Goal: Task Accomplishment & Management: Use online tool/utility

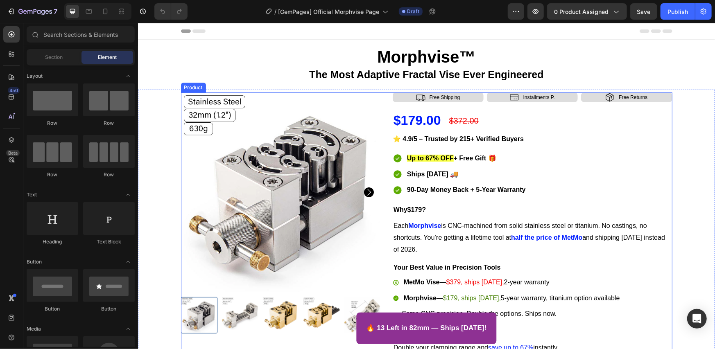
click at [381, 103] on div "Product Images Icon Free Shipping Text Block Row Icon Installments P. Text Bloc…" at bounding box center [426, 289] width 491 height 394
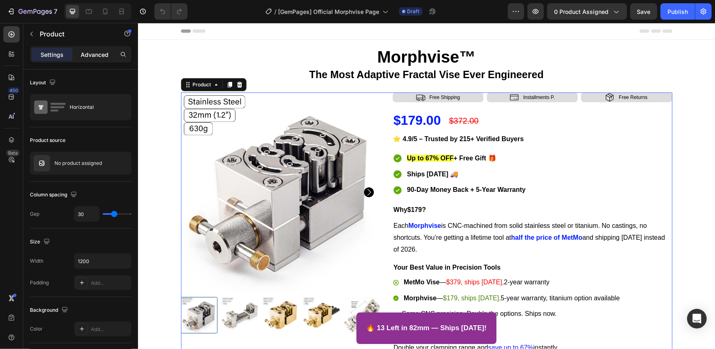
click at [102, 51] on p "Advanced" at bounding box center [95, 54] width 28 height 9
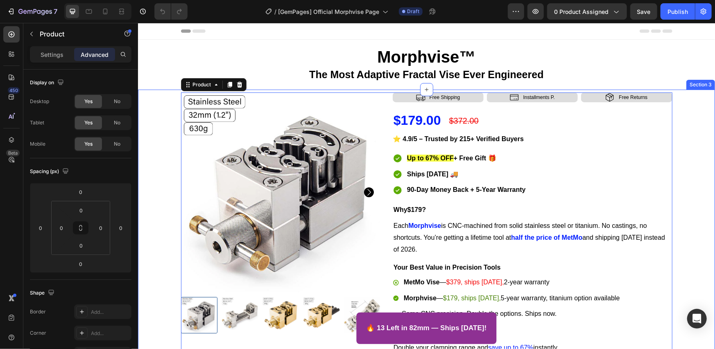
click at [155, 109] on div "Product Images Icon Free Shipping Text Block Row Icon Installments P. Text Bloc…" at bounding box center [426, 289] width 574 height 394
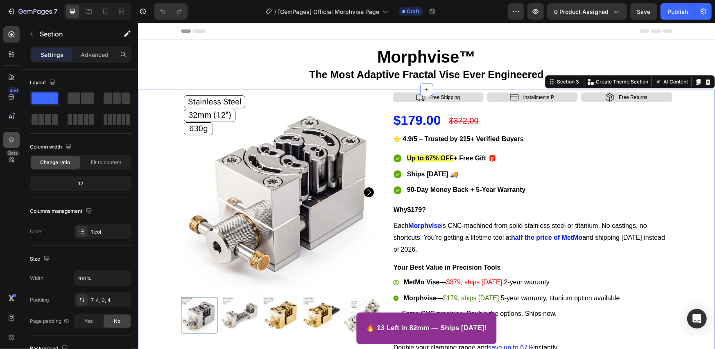
click at [10, 138] on icon at bounding box center [11, 140] width 5 height 6
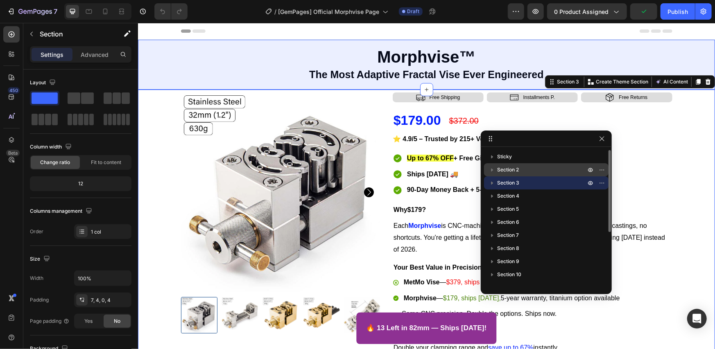
click at [520, 169] on p "Section 2" at bounding box center [542, 170] width 90 height 8
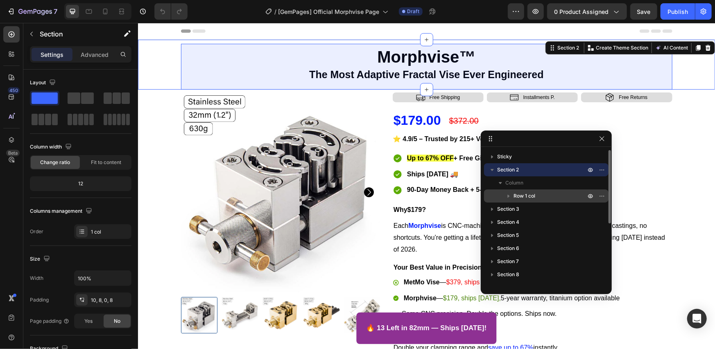
click at [527, 196] on span "Row 1 col" at bounding box center [524, 196] width 22 height 8
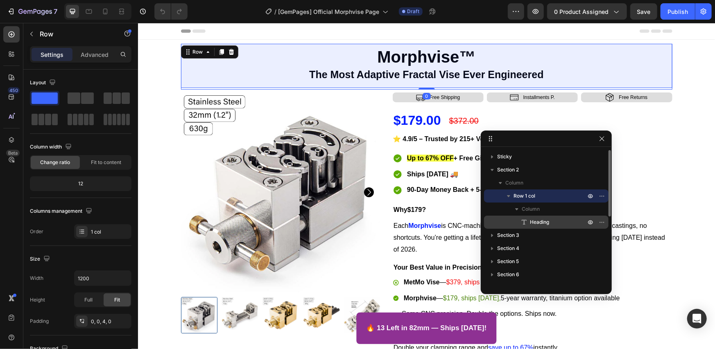
click at [530, 216] on div "Heading" at bounding box center [546, 222] width 118 height 13
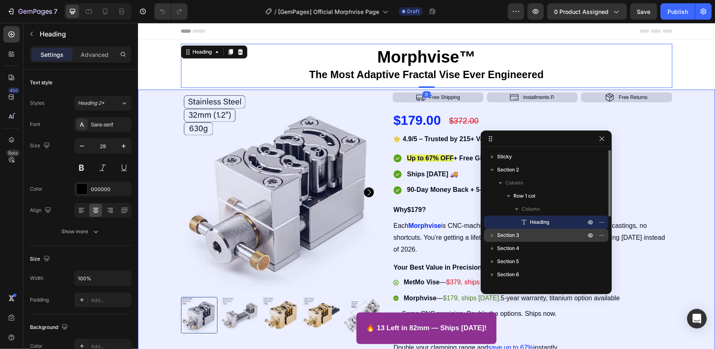
click at [519, 234] on span "Section 3" at bounding box center [508, 235] width 22 height 8
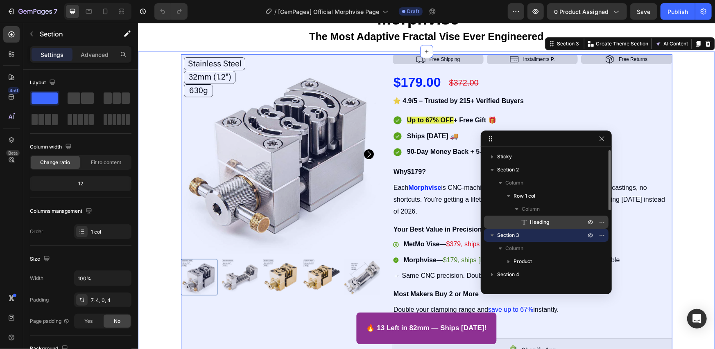
click at [521, 262] on span "Product" at bounding box center [522, 262] width 18 height 8
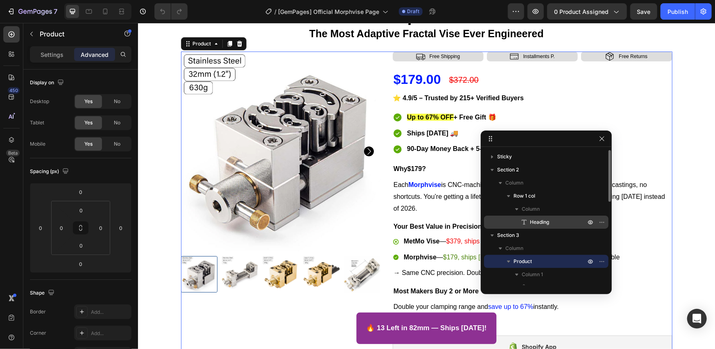
scroll to position [136, 0]
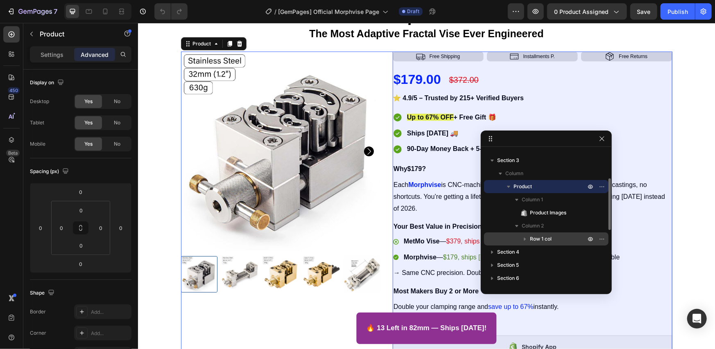
click at [538, 239] on span "Row 1 col" at bounding box center [541, 239] width 22 height 8
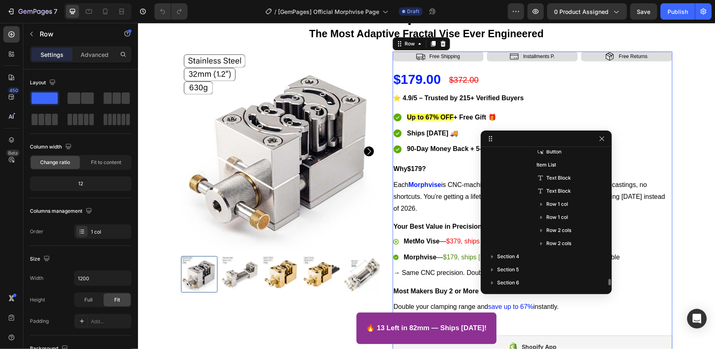
scroll to position [274, 0]
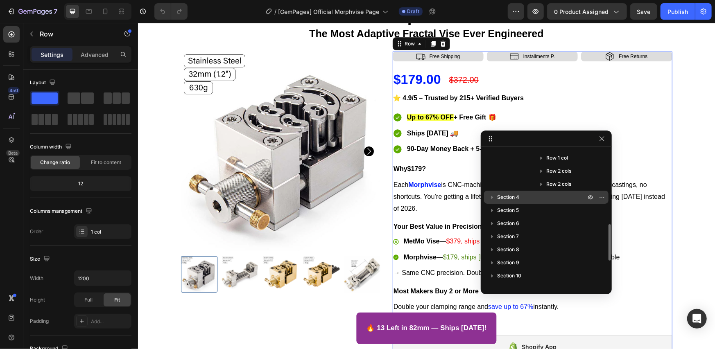
click at [540, 201] on p "Section 4" at bounding box center [542, 197] width 90 height 8
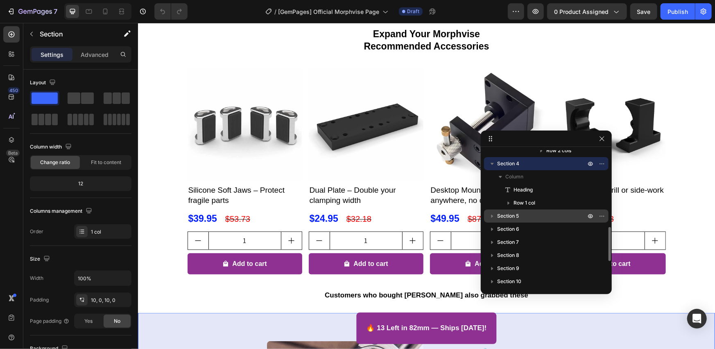
scroll to position [307, 0]
click at [537, 213] on p "Section 5" at bounding box center [542, 217] width 90 height 8
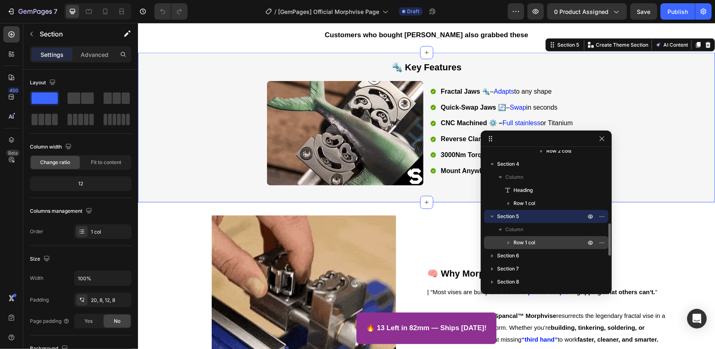
scroll to position [767, 0]
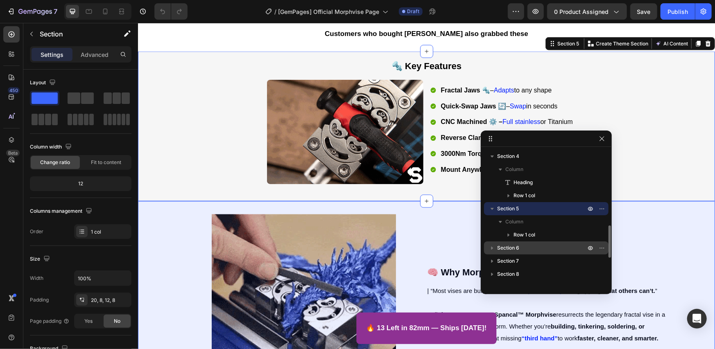
click at [532, 242] on div "Section 6" at bounding box center [546, 248] width 118 height 13
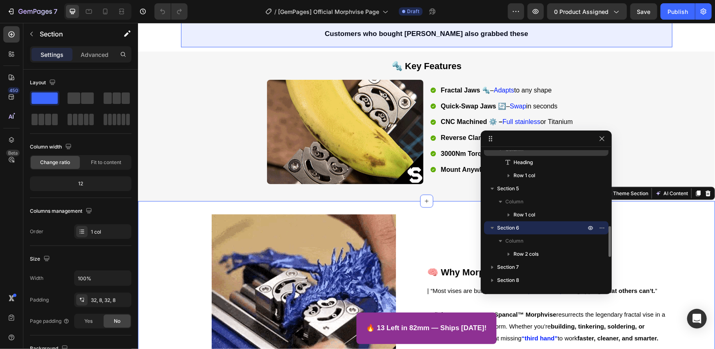
scroll to position [335, 0]
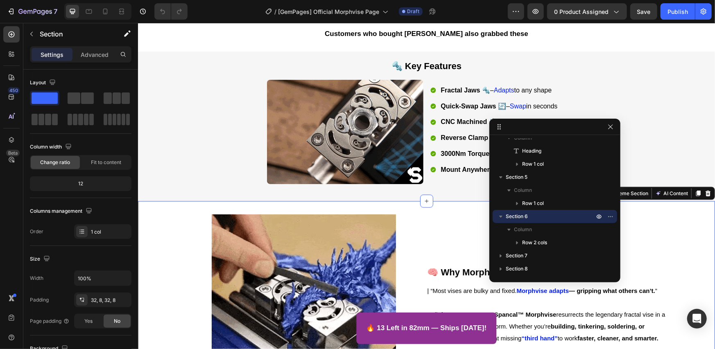
drag, startPoint x: 563, startPoint y: 140, endPoint x: 491, endPoint y: 129, distance: 73.0
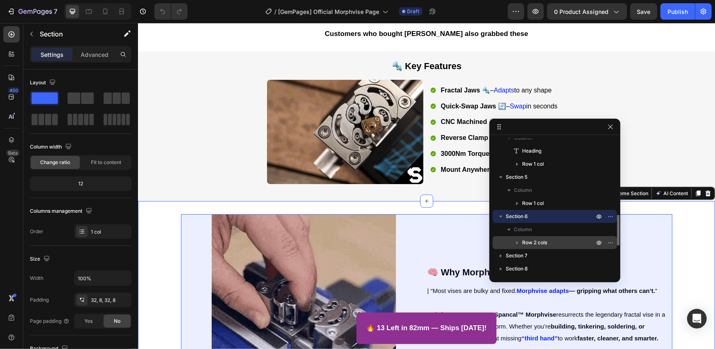
click at [538, 249] on div "Section 7" at bounding box center [555, 255] width 118 height 13
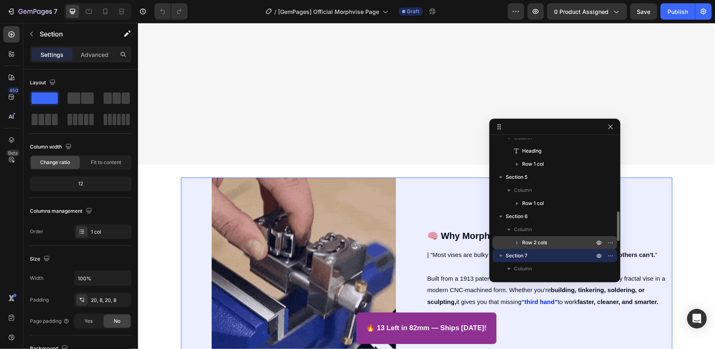
scroll to position [1127, 0]
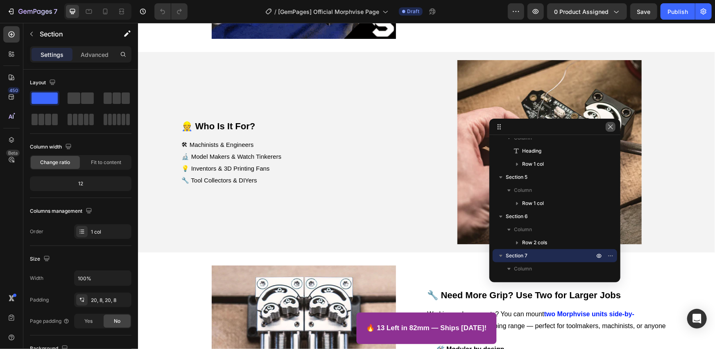
click at [610, 127] on icon "button" at bounding box center [610, 127] width 7 height 7
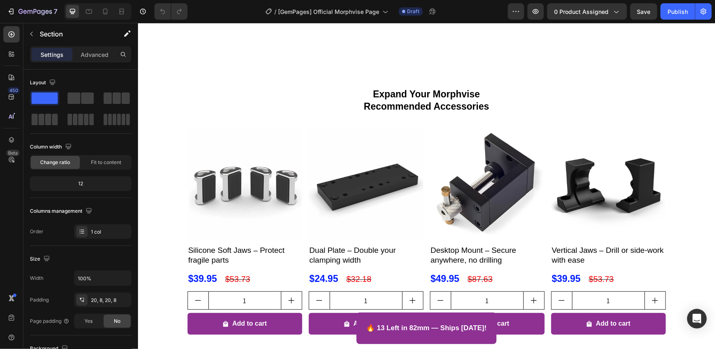
scroll to position [717, 0]
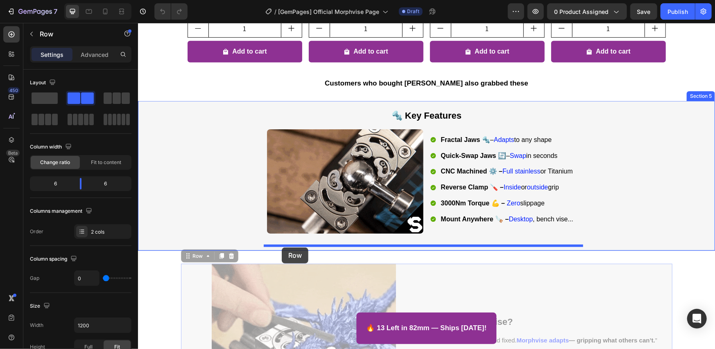
drag, startPoint x: 193, startPoint y: 256, endPoint x: 281, endPoint y: 247, distance: 88.4
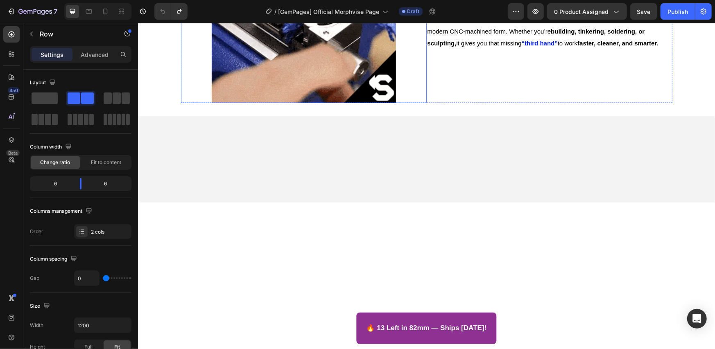
scroll to position [606, 0]
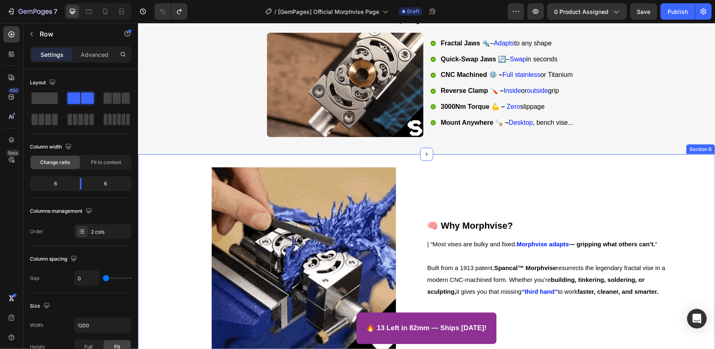
click at [402, 162] on div "Image 🧠 Why Morphvise? Text Block | “Most vises are bulky and fixed. Morphvise …" at bounding box center [426, 259] width 577 height 210
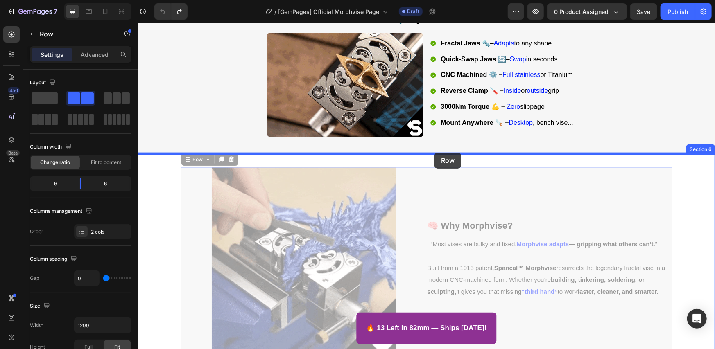
drag, startPoint x: 429, startPoint y: 177, endPoint x: 434, endPoint y: 152, distance: 25.5
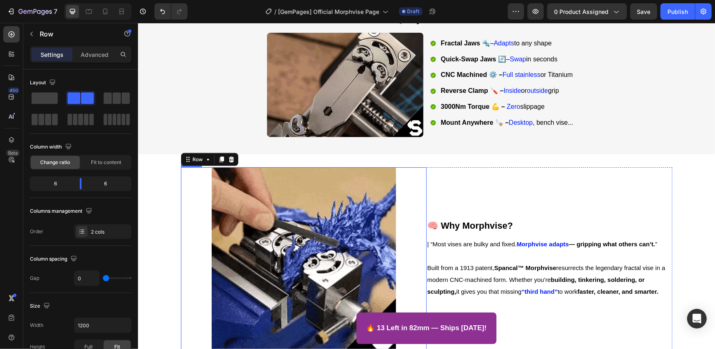
scroll to position [743, 0]
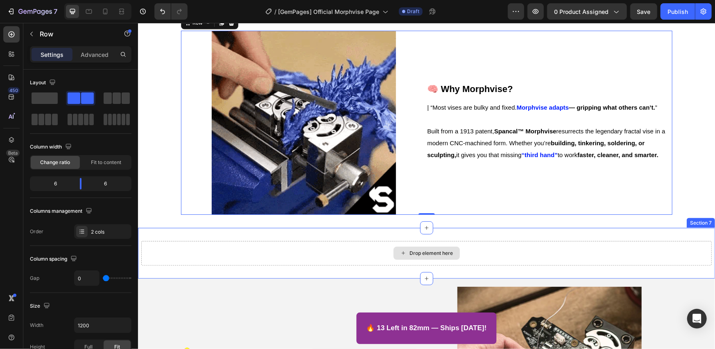
click at [347, 251] on div "Drop element here" at bounding box center [426, 253] width 570 height 25
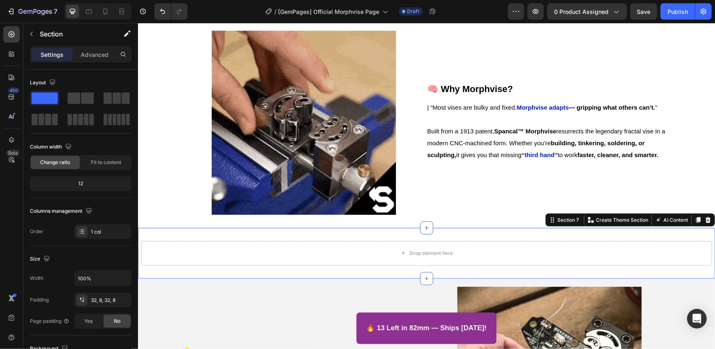
click at [704, 222] on icon at bounding box center [707, 220] width 7 height 7
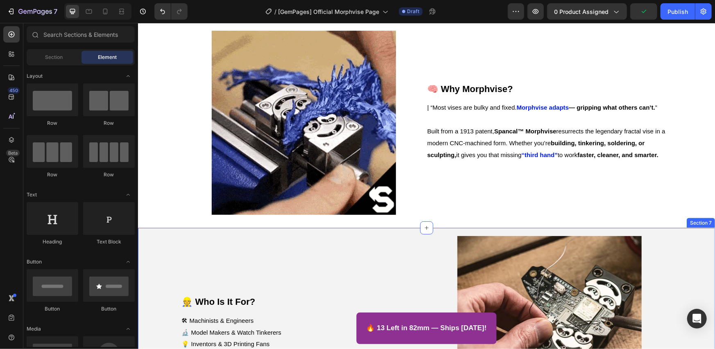
click at [453, 231] on div "Image 👷 Who Is It For? Text Block 🛠 Machinists & Engineers 🔬 Model Makers & Wat…" at bounding box center [426, 328] width 577 height 201
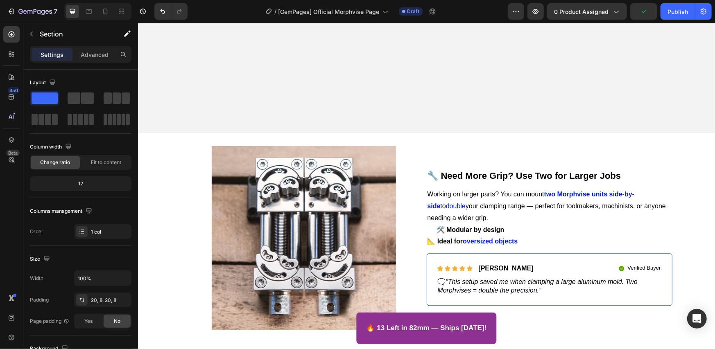
scroll to position [1152, 0]
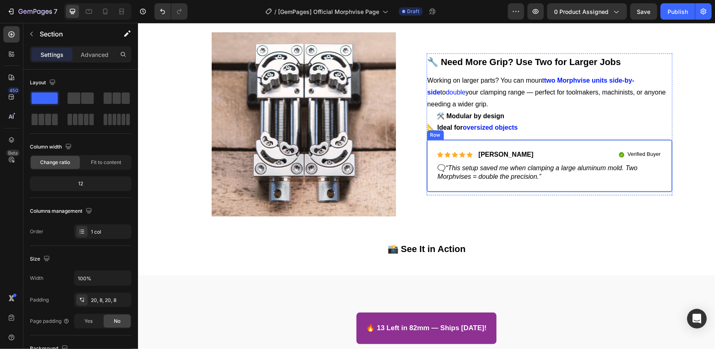
click at [430, 188] on div "Icon Icon Icon Icon Icon Icon List [PERSON_NAME] Text Block Row Verified Buyer …" at bounding box center [549, 165] width 246 height 52
click at [103, 51] on p "Advanced" at bounding box center [95, 54] width 28 height 9
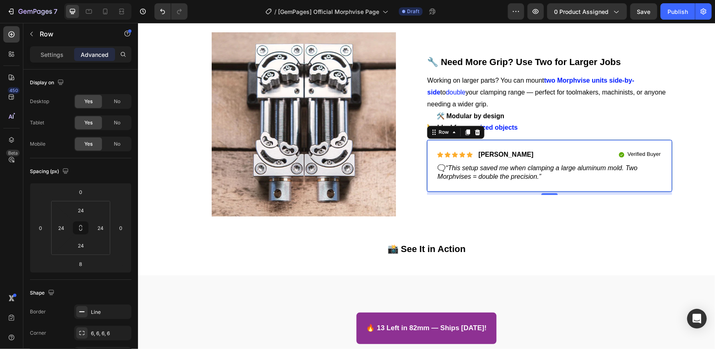
click at [112, 15] on div at bounding box center [97, 11] width 67 height 16
click at [107, 11] on icon at bounding box center [105, 12] width 5 height 6
type input "0"
type input "7"
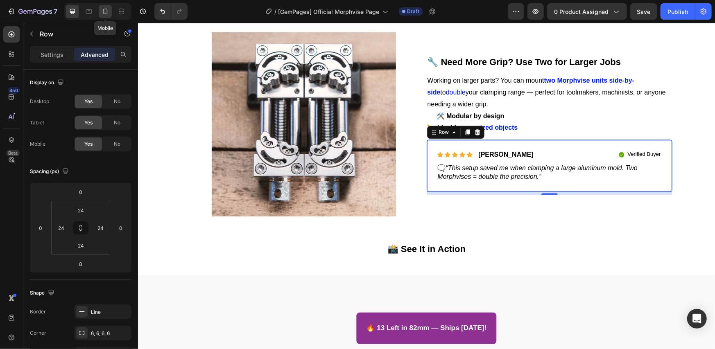
type input "7"
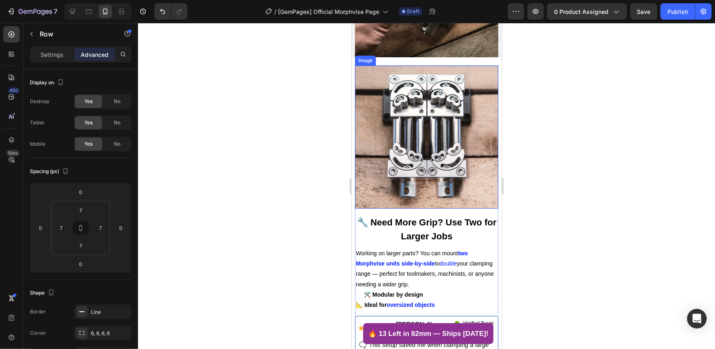
scroll to position [1215, 0]
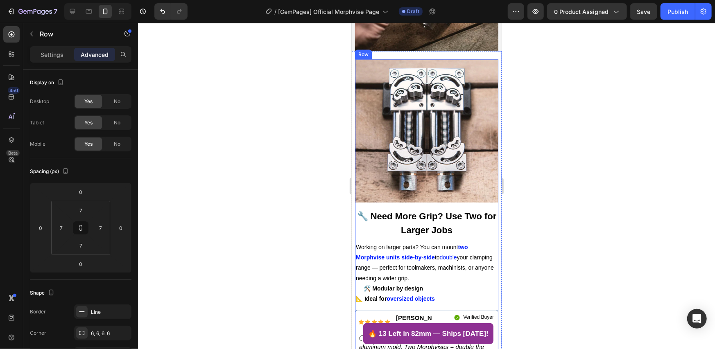
click at [394, 192] on div "Image 🔧 Need More Grip? Use Two for Larger Jobs Text Block Working on larger pa…" at bounding box center [426, 212] width 143 height 307
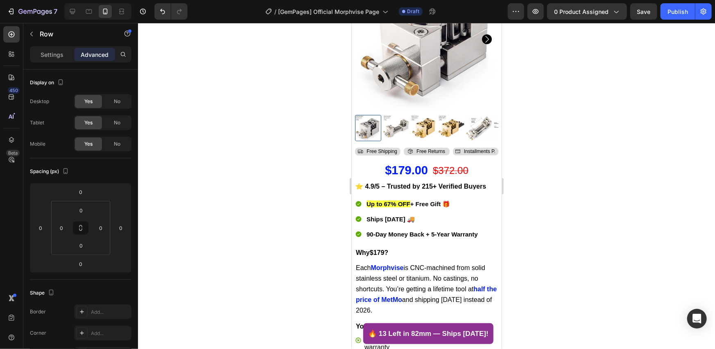
scroll to position [273, 0]
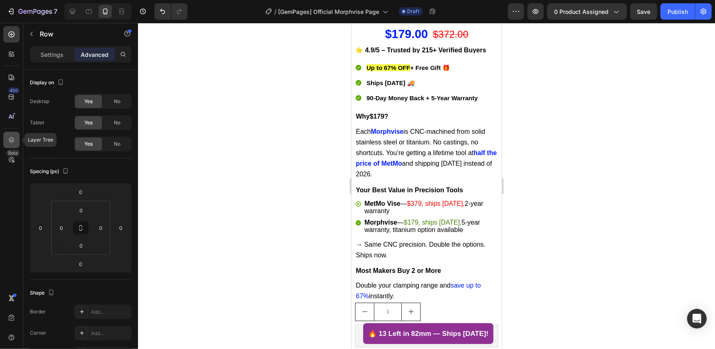
click at [14, 140] on icon at bounding box center [11, 140] width 8 height 8
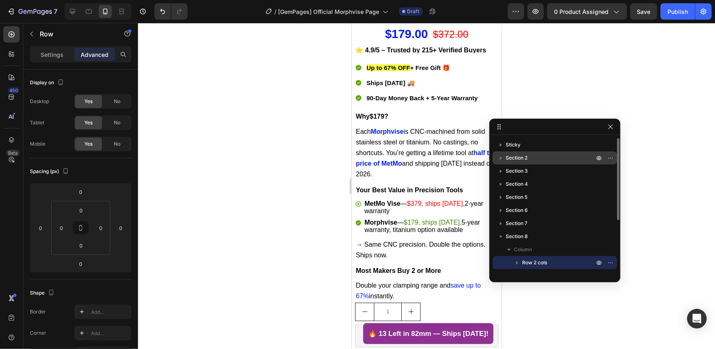
click at [545, 163] on div "Section 2" at bounding box center [555, 158] width 118 height 13
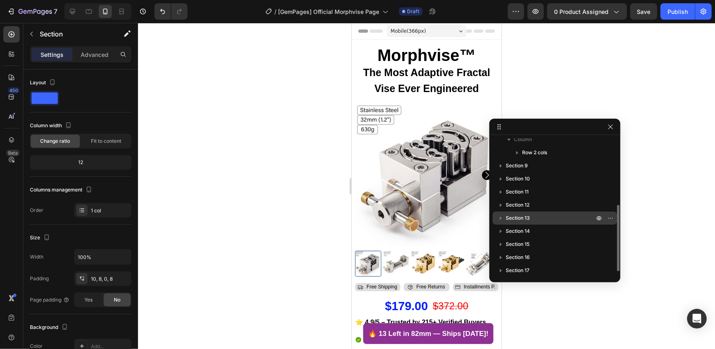
scroll to position [140, 0]
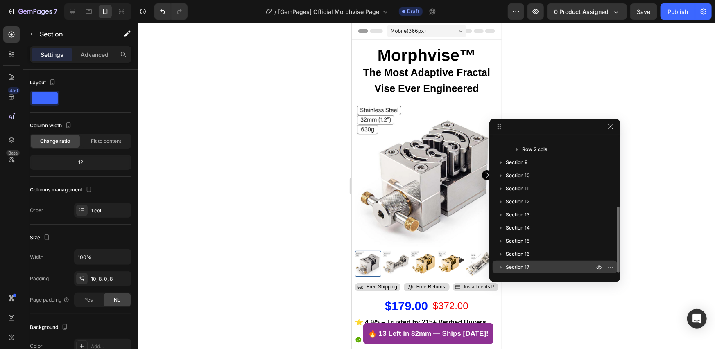
click at [537, 261] on div "Section 17" at bounding box center [555, 267] width 118 height 13
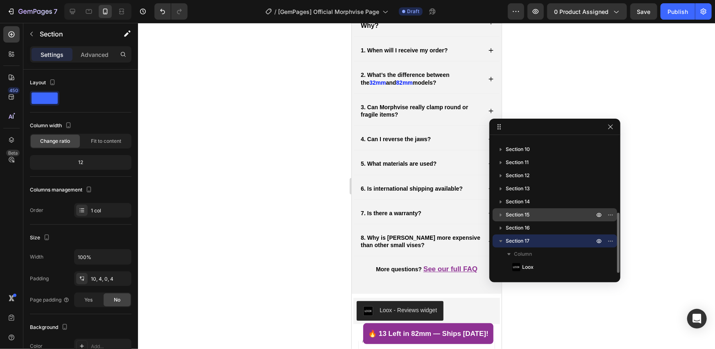
scroll to position [3395, 0]
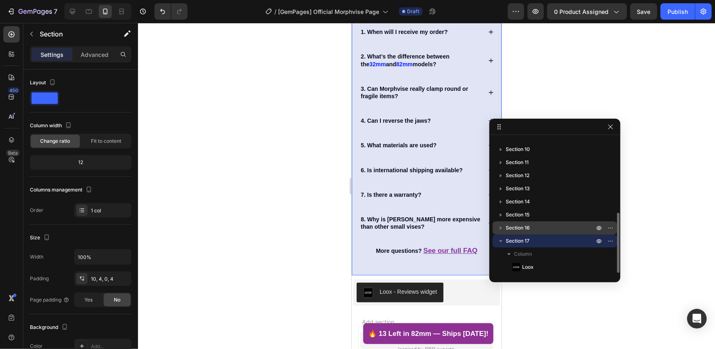
click at [537, 231] on p "Section 16" at bounding box center [551, 228] width 90 height 8
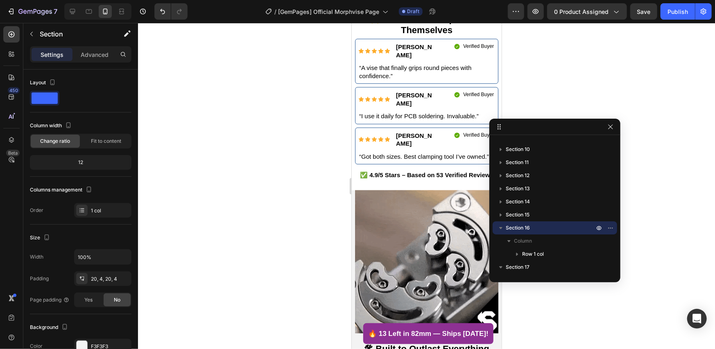
scroll to position [2303, 0]
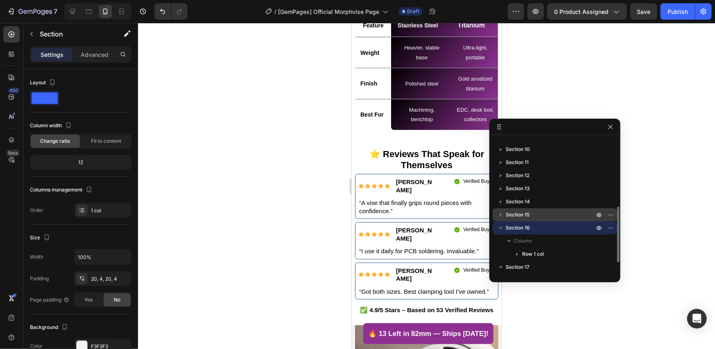
click at [518, 213] on span "Section 15" at bounding box center [518, 215] width 24 height 8
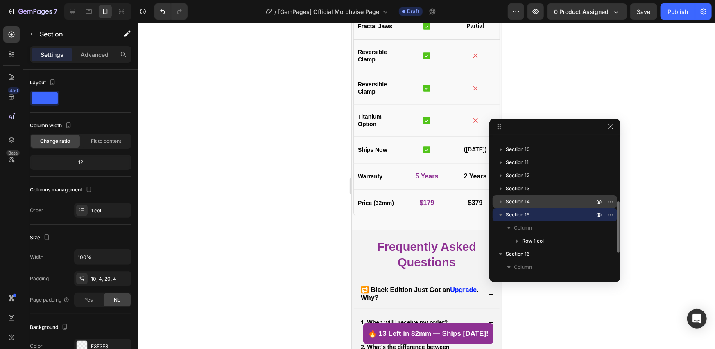
click at [519, 201] on span "Section 14" at bounding box center [518, 202] width 24 height 8
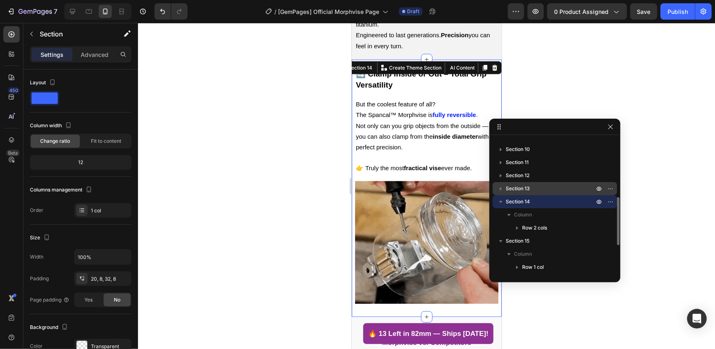
click at [520, 190] on span "Section 13" at bounding box center [518, 189] width 24 height 8
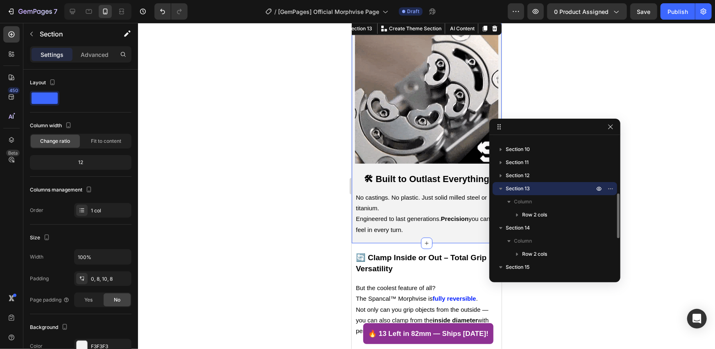
scroll to position [2560, 0]
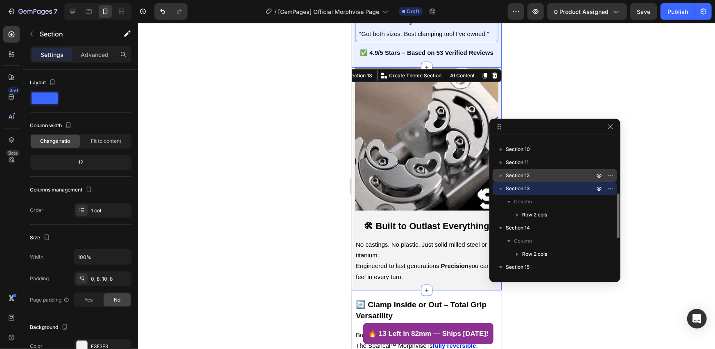
click at [520, 176] on span "Section 12" at bounding box center [518, 176] width 24 height 8
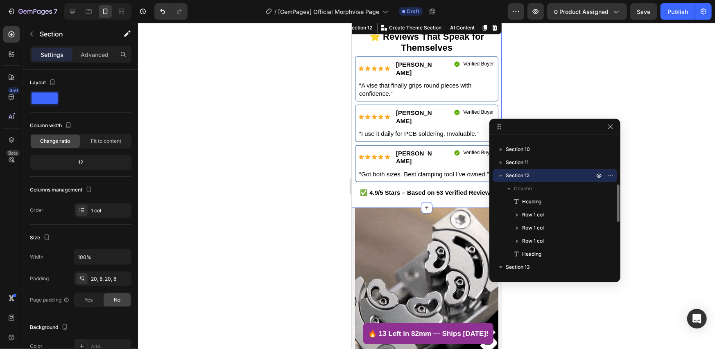
scroll to position [2387, 0]
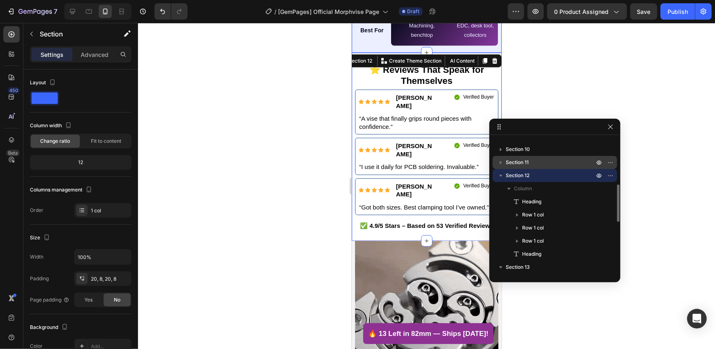
click at [520, 163] on span "Section 11" at bounding box center [517, 162] width 23 height 8
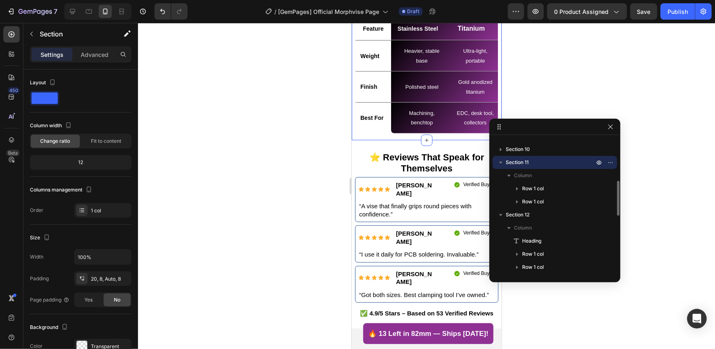
scroll to position [2235, 0]
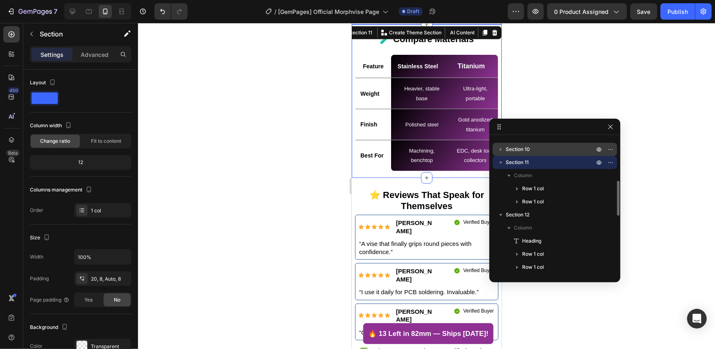
click at [520, 152] on span "Section 10" at bounding box center [518, 149] width 24 height 8
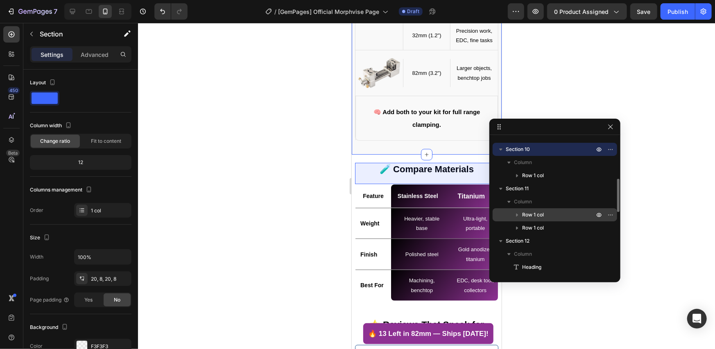
scroll to position [29, 0]
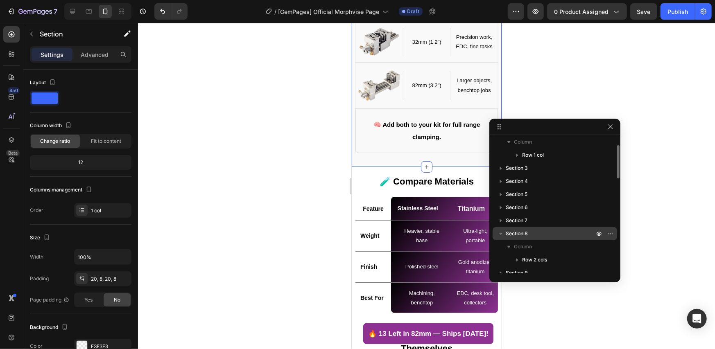
click at [518, 227] on div "Section 8" at bounding box center [555, 233] width 118 height 13
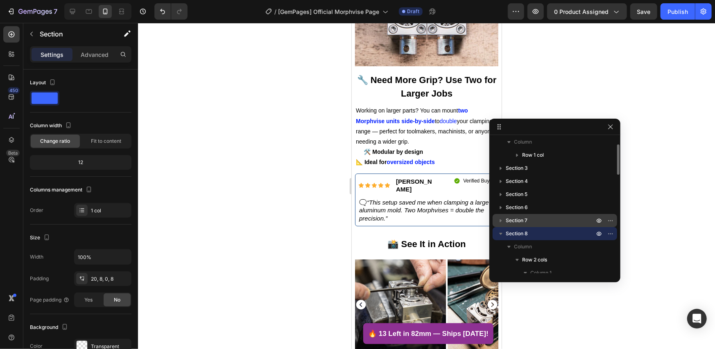
click at [518, 221] on span "Section 7" at bounding box center [517, 221] width 22 height 8
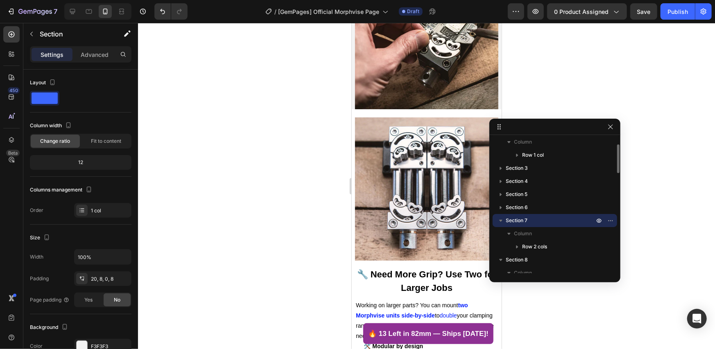
scroll to position [1386, 0]
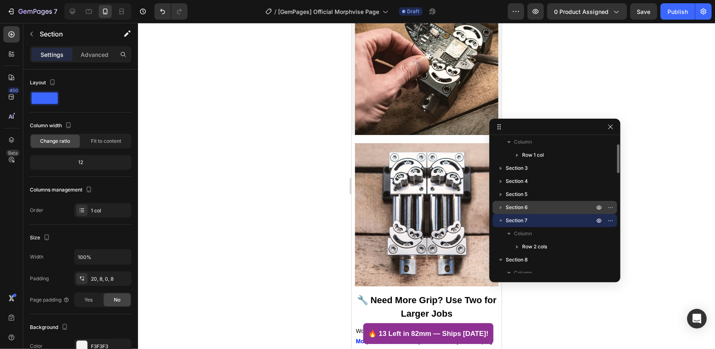
click at [518, 209] on span "Section 6" at bounding box center [517, 208] width 22 height 8
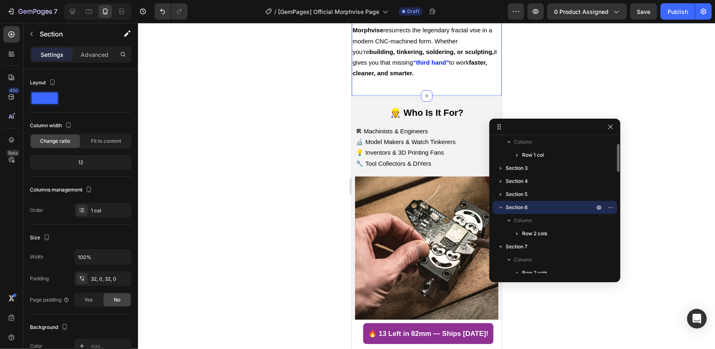
scroll to position [1090, 0]
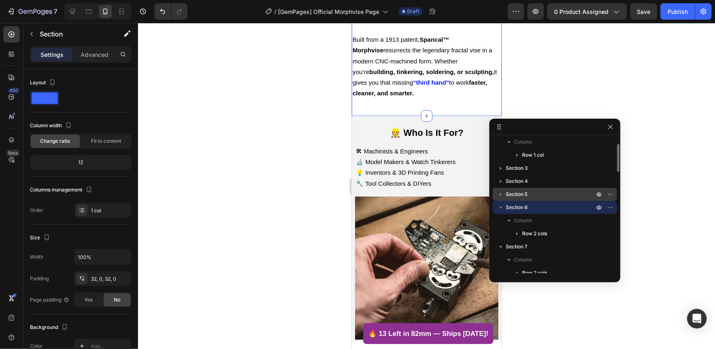
click at [519, 194] on span "Section 5" at bounding box center [517, 194] width 22 height 8
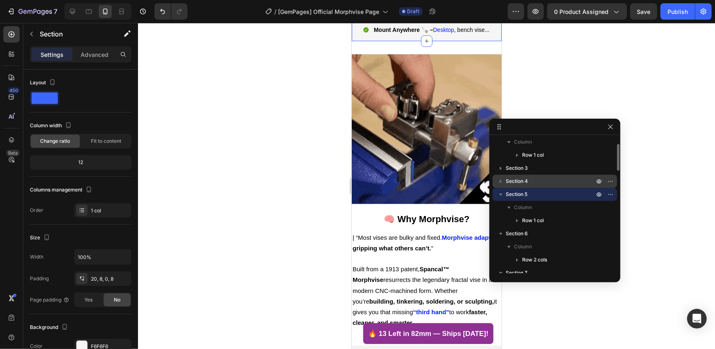
click at [523, 182] on span "Section 4" at bounding box center [517, 181] width 22 height 8
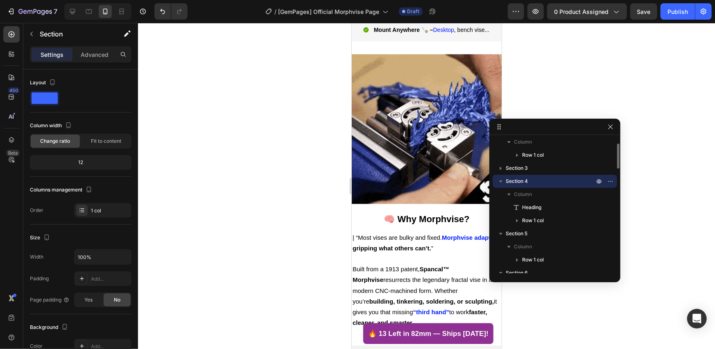
scroll to position [791, 0]
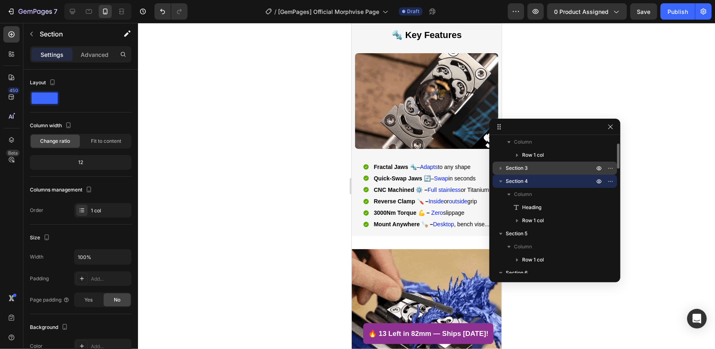
click at [520, 170] on span "Section 3" at bounding box center [517, 168] width 22 height 8
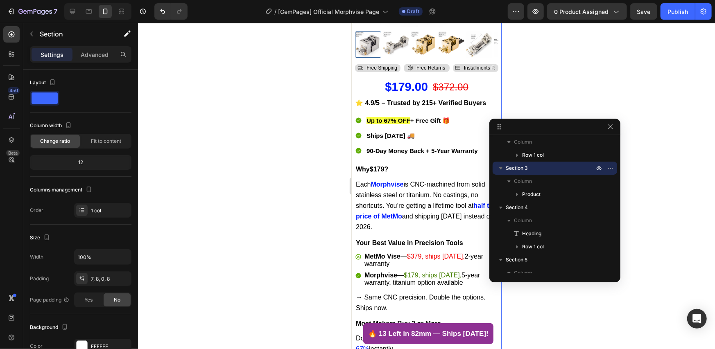
scroll to position [49, 0]
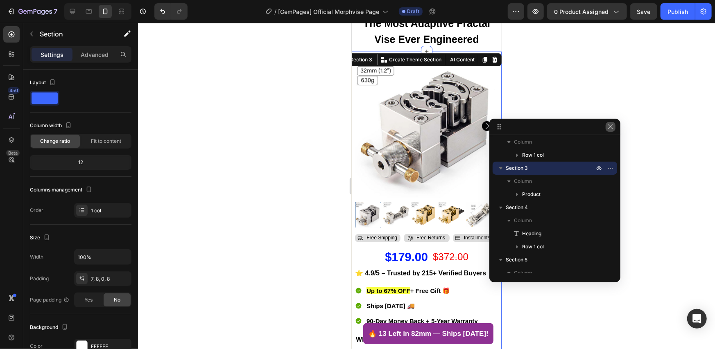
click at [611, 128] on icon "button" at bounding box center [610, 126] width 5 height 5
